Goal: Register for event/course

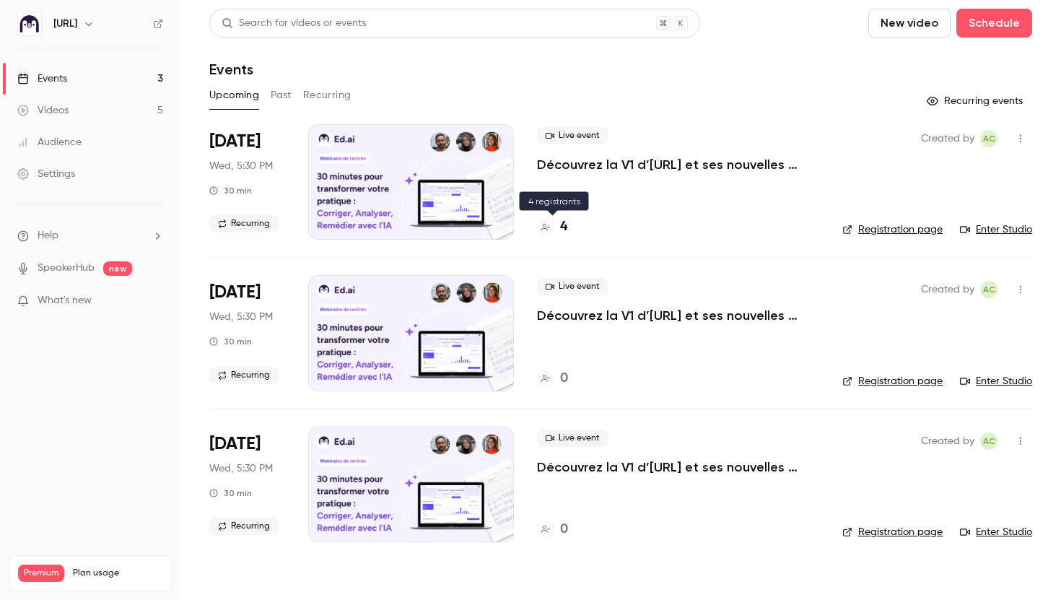
click at [561, 232] on h4 "4" at bounding box center [563, 226] width 7 height 19
click at [559, 231] on div "4" at bounding box center [552, 226] width 30 height 19
